Goal: Communication & Community: Answer question/provide support

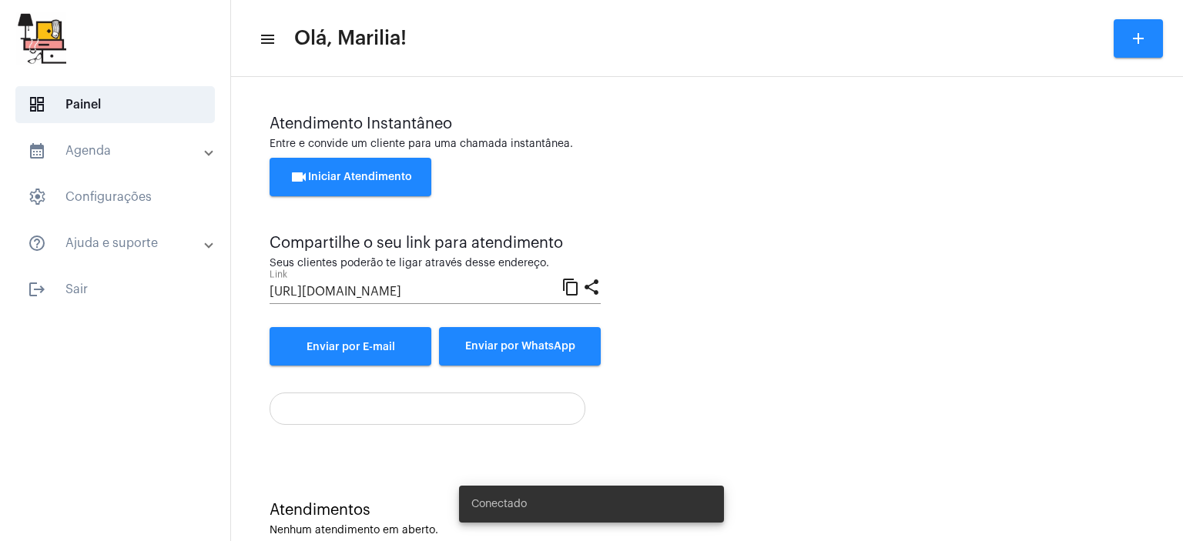
scroll to position [34, 0]
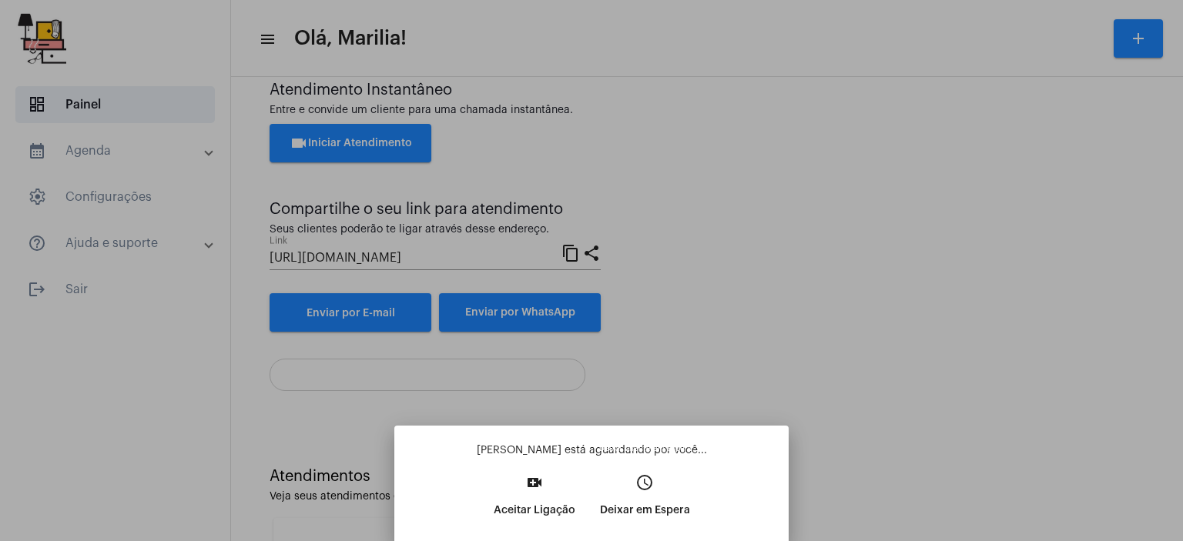
click at [643, 521] on p "Deixar em Espera" at bounding box center [645, 511] width 90 height 28
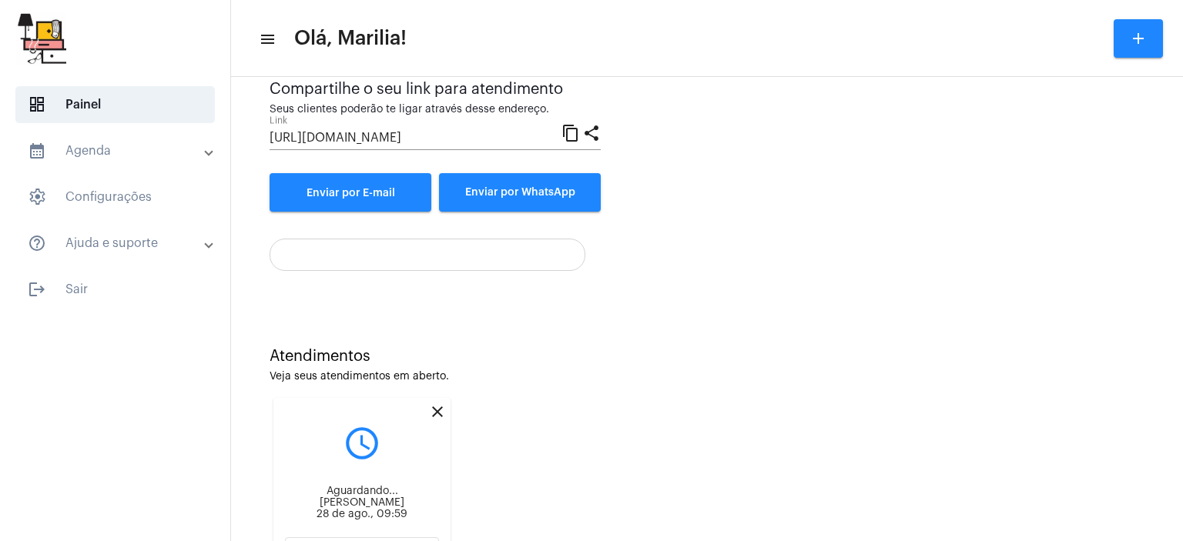
scroll to position [232, 0]
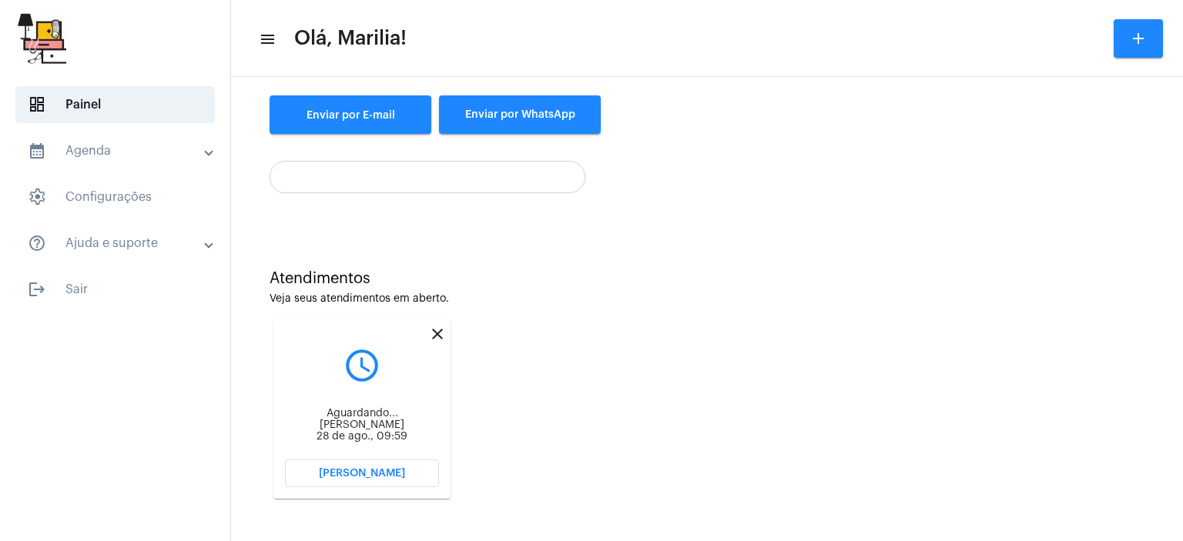
click at [461, 492] on div "Atendimentos Veja seus atendimentos em aberto. close query_builder Aguardando..…" at bounding box center [707, 379] width 937 height 310
drag, startPoint x: 465, startPoint y: 515, endPoint x: 475, endPoint y: 506, distance: 13.6
click at [475, 506] on div "Atendimentos Veja seus atendimentos em aberto. close query_builder Aguardando..…" at bounding box center [707, 379] width 937 height 310
click at [364, 460] on button "[PERSON_NAME]" at bounding box center [362, 474] width 154 height 28
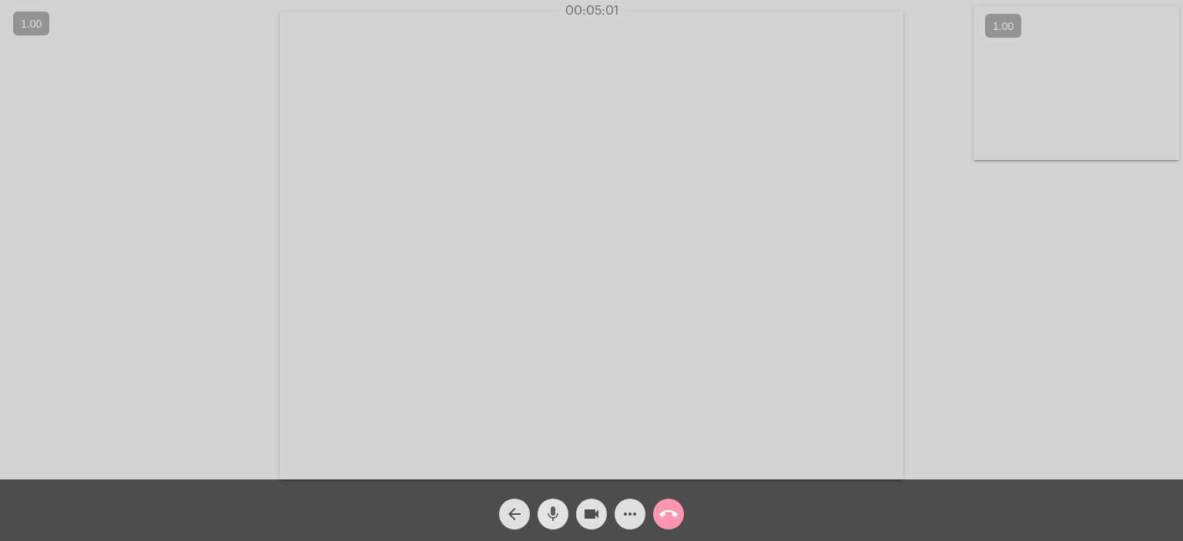
click at [554, 514] on mat-icon "mic" at bounding box center [553, 514] width 18 height 18
click at [554, 514] on mat-icon "mic_off" at bounding box center [553, 514] width 18 height 18
click at [554, 514] on mat-icon "mic" at bounding box center [553, 514] width 18 height 18
click at [554, 514] on mat-icon "mic_off" at bounding box center [553, 514] width 18 height 18
click at [554, 514] on mat-icon "mic" at bounding box center [553, 514] width 18 height 18
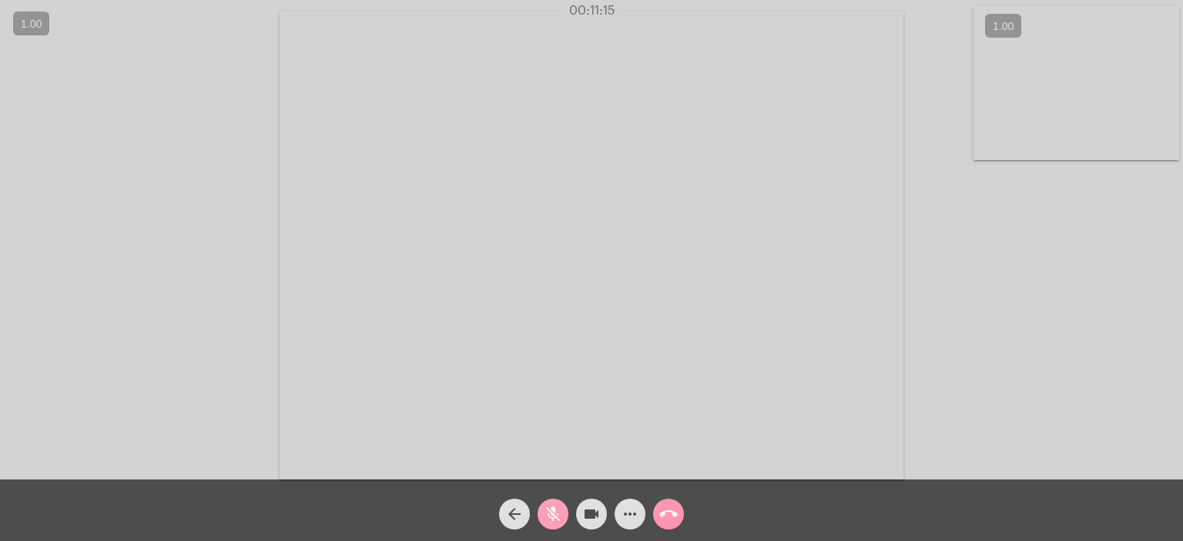
click at [554, 514] on mat-icon "mic_off" at bounding box center [553, 514] width 18 height 18
click at [557, 514] on mat-icon "mic" at bounding box center [553, 514] width 18 height 18
click at [789, 525] on div "arrow_back mic_off videocam more_horiz call_end" at bounding box center [591, 511] width 1183 height 62
click at [551, 504] on span "mic_off" at bounding box center [553, 514] width 18 height 31
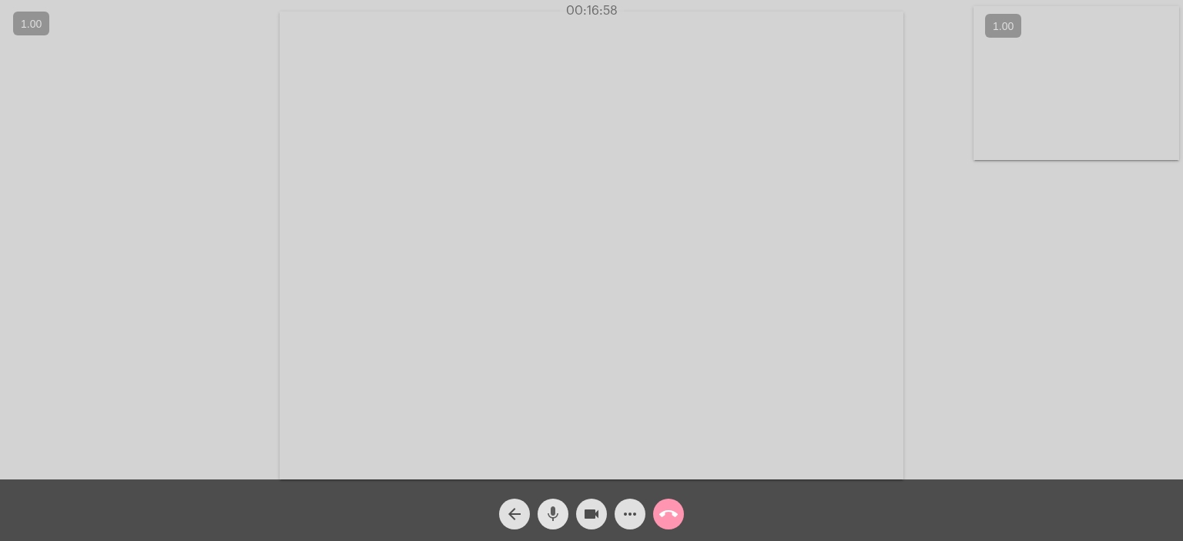
click at [551, 504] on span "mic" at bounding box center [553, 514] width 18 height 31
click at [551, 504] on span "mic_off" at bounding box center [553, 514] width 18 height 31
click at [555, 514] on mat-icon "mic" at bounding box center [553, 514] width 18 height 18
click at [555, 514] on mat-icon "mic_off" at bounding box center [553, 514] width 18 height 18
click at [554, 505] on mat-icon "mic" at bounding box center [553, 514] width 18 height 18
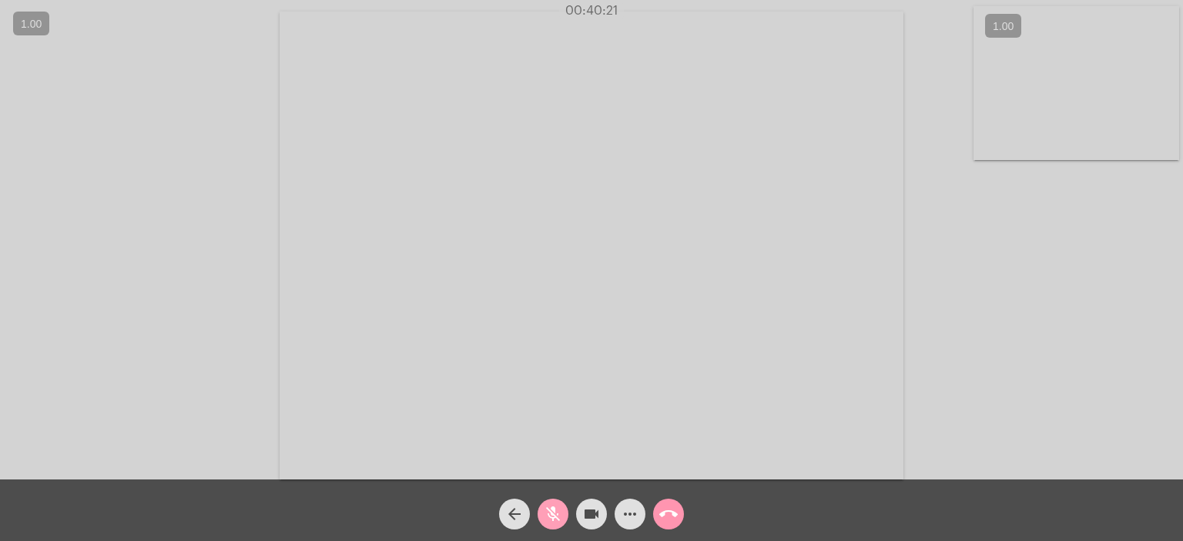
click at [554, 505] on mat-icon "mic_off" at bounding box center [553, 514] width 18 height 18
click at [654, 511] on button "call_end" at bounding box center [668, 514] width 31 height 31
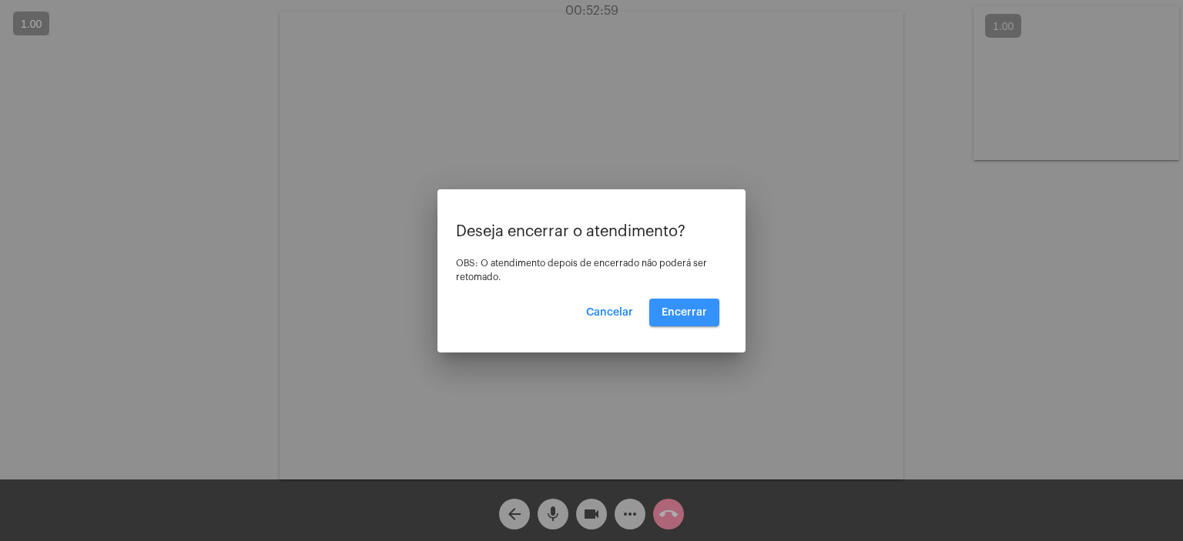
click at [682, 324] on button "Encerrar" at bounding box center [684, 313] width 70 height 28
